Goal: Transaction & Acquisition: Book appointment/travel/reservation

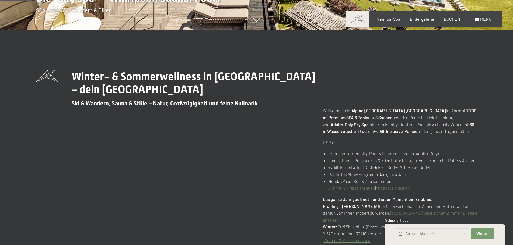
scroll to position [242, 0]
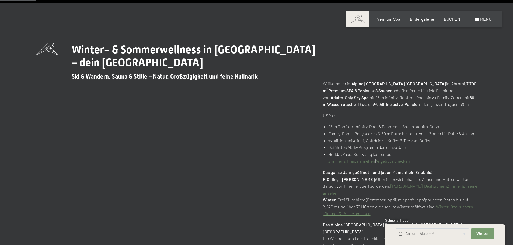
click at [346, 160] on link "Zimmer & Preise ansehen" at bounding box center [351, 161] width 47 height 5
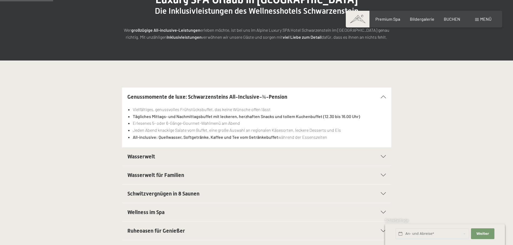
scroll to position [108, 0]
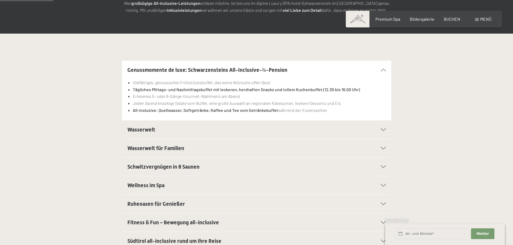
click at [201, 101] on li "Jeden Abend knackige Salate vom Buffet, eine große Auswahl an regionalen Käseso…" at bounding box center [259, 103] width 253 height 7
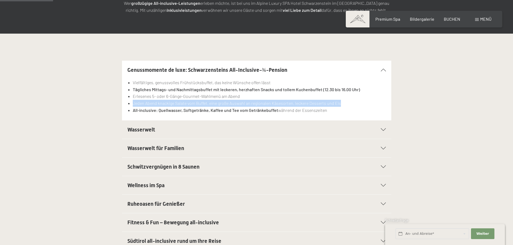
click at [201, 101] on li "Jeden Abend knackige Salate vom Buffet, eine große Auswahl an regionalen Käseso…" at bounding box center [259, 103] width 253 height 7
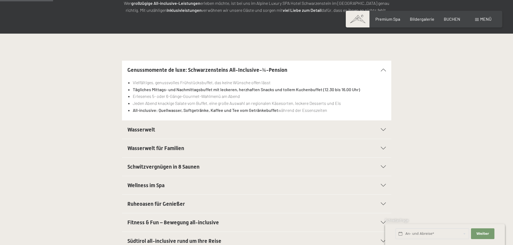
click at [74, 100] on div "Genussmomente de luxe: Schwarzensteins All-Inclusive-¾-Pension Vielfältiges, ge…" at bounding box center [257, 91] width 368 height 60
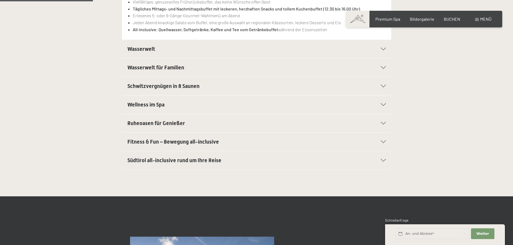
click at [78, 99] on div "Wellness im Spa Kuschelige Bademäntel für die ganze Familie Trendige Wellnessta…" at bounding box center [257, 104] width 368 height 19
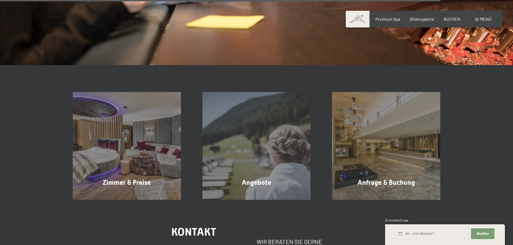
scroll to position [997, 0]
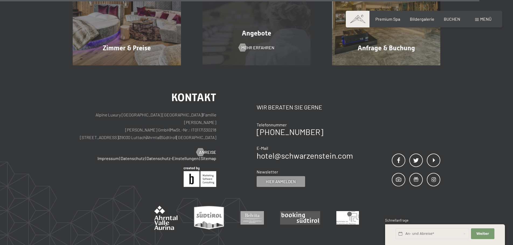
click at [262, 56] on div "Angebote Mehr erfahren" at bounding box center [257, 11] width 130 height 108
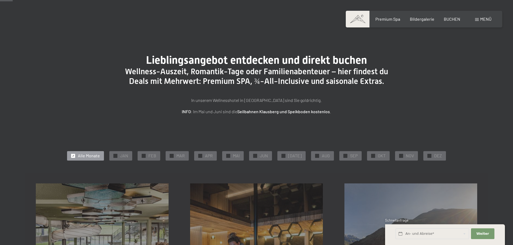
scroll to position [135, 0]
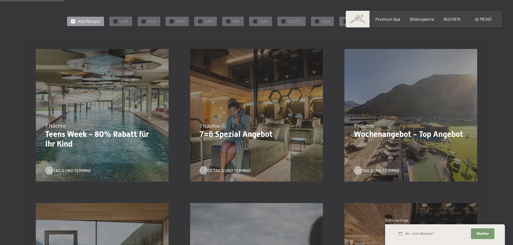
click at [226, 172] on span "Details und Termine" at bounding box center [230, 171] width 44 height 6
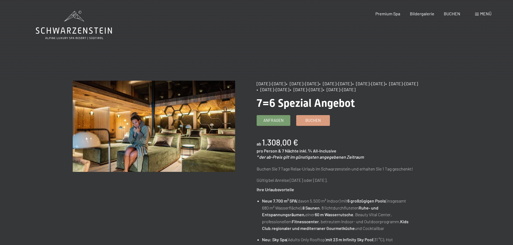
click at [290, 141] on b "1.308,00 €" at bounding box center [280, 143] width 36 height 10
drag, startPoint x: 315, startPoint y: 173, endPoint x: 319, endPoint y: 173, distance: 3.8
click at [316, 173] on div "Buchen Sie 7 Tage Relax-Urlaub im Schwarzenstein und erhalten Sie 1 Tag geschen…" at bounding box center [338, 175] width 162 height 18
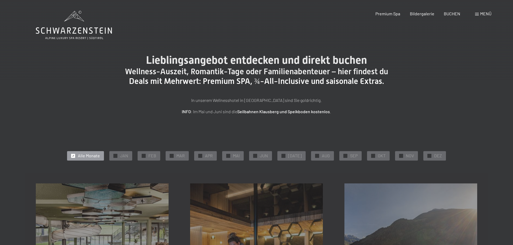
click at [60, 29] on icon at bounding box center [74, 25] width 76 height 29
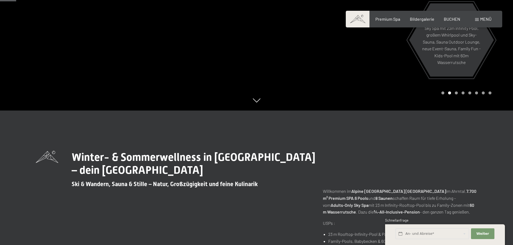
scroll to position [162, 0]
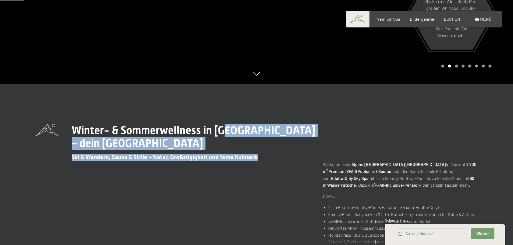
drag, startPoint x: 270, startPoint y: 154, endPoint x: 225, endPoint y: 128, distance: 52.7
click at [225, 128] on div "Winter- & Sommerwellness in Südtirol – dein Luxury SPA Resort Ski & Wandern, Sa…" at bounding box center [195, 142] width 247 height 37
drag, startPoint x: 254, startPoint y: 158, endPoint x: 257, endPoint y: 160, distance: 4.0
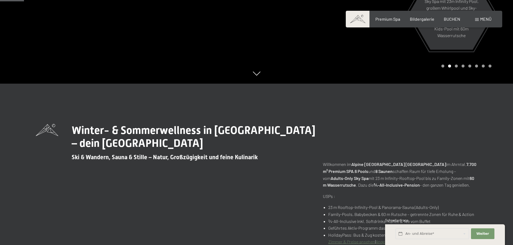
click at [360, 169] on strong "6 Pools" at bounding box center [361, 171] width 13 height 5
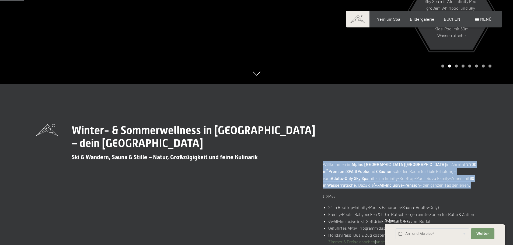
click at [360, 169] on strong "6 Pools" at bounding box center [361, 171] width 13 height 5
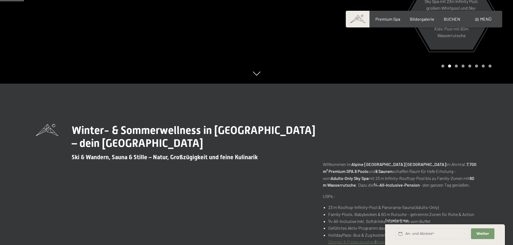
drag, startPoint x: 290, startPoint y: 190, endPoint x: 298, endPoint y: 172, distance: 19.6
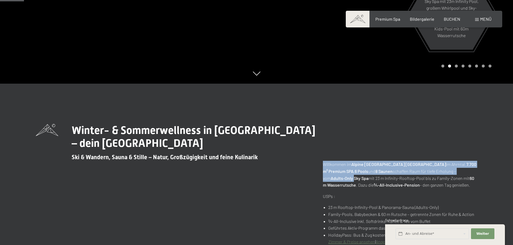
drag, startPoint x: 306, startPoint y: 165, endPoint x: 340, endPoint y: 181, distance: 37.4
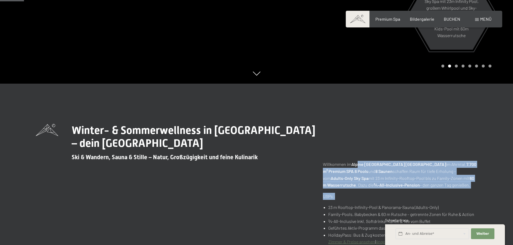
drag, startPoint x: 366, startPoint y: 189, endPoint x: 358, endPoint y: 166, distance: 24.0
click at [344, 173] on strong "7.700 m² Premium SPA" at bounding box center [400, 168] width 154 height 12
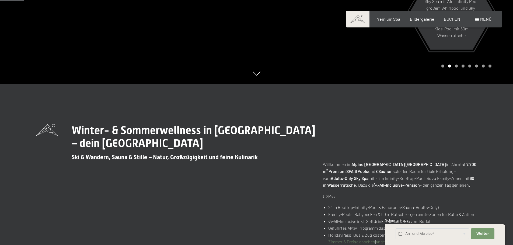
click at [365, 182] on p "Willkommen im Alpine Luxury Spa Resort Schwarzenstein im Ahrntal. 7.700 m² Prem…" at bounding box center [400, 174] width 155 height 27
click at [362, 181] on div at bounding box center [362, 181] width 0 height 0
click at [378, 183] on strong "¾-All-Inclusive-Pension" at bounding box center [397, 185] width 46 height 5
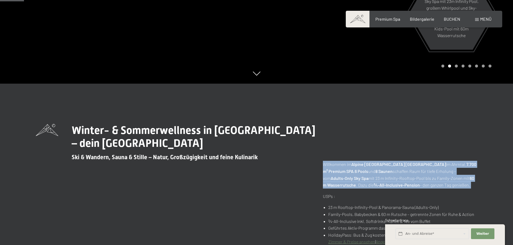
click at [378, 183] on strong "¾-All-Inclusive-Pension" at bounding box center [397, 185] width 46 height 5
click at [402, 173] on p "Willkommen im Alpine Luxury Spa Resort Schwarzenstein im Ahrntal. 7.700 m² Prem…" at bounding box center [400, 174] width 155 height 27
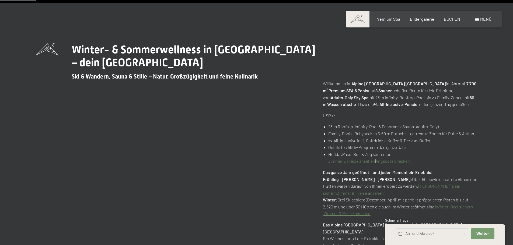
drag, startPoint x: 400, startPoint y: 155, endPoint x: 314, endPoint y: 137, distance: 87.5
click at [328, 137] on ul "23 m Rooftop-Infinity-Pool & Panorama-Sauna (Adults-Only) Family-Pools, Babybec…" at bounding box center [400, 143] width 155 height 41
click at [282, 133] on div "Winter- & Sommerwellness in Südtirol – dein Luxury SPA Resort Ski & Wandern, Sa…" at bounding box center [257, 169] width 442 height 252
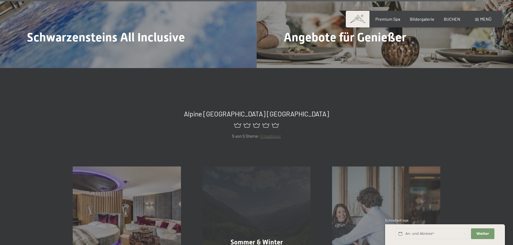
scroll to position [2963, 0]
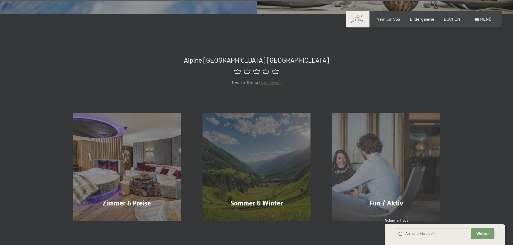
click at [46, 154] on div "Zimmer & Preise Mehr erfahren Sommer & Winter Mehr erfahren Fun / Aktiv Mehr er…" at bounding box center [256, 153] width 513 height 135
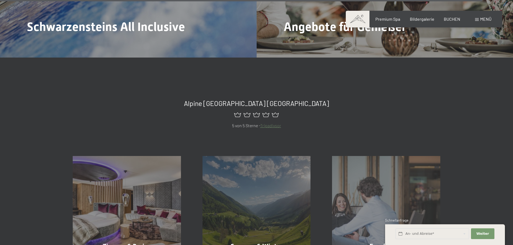
scroll to position [2866, 0]
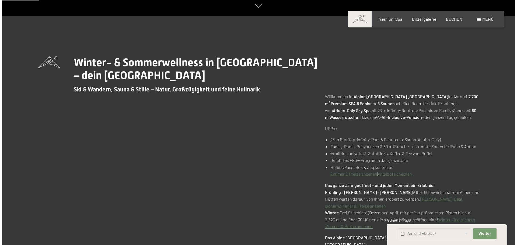
scroll to position [0, 0]
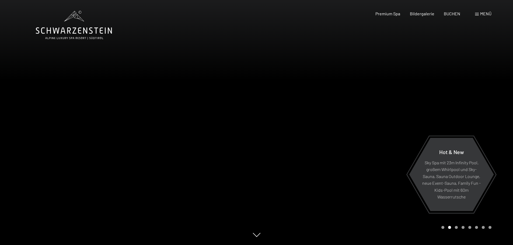
click at [481, 14] on span "Menü" at bounding box center [485, 13] width 11 height 5
